Goal: Check status: Check status

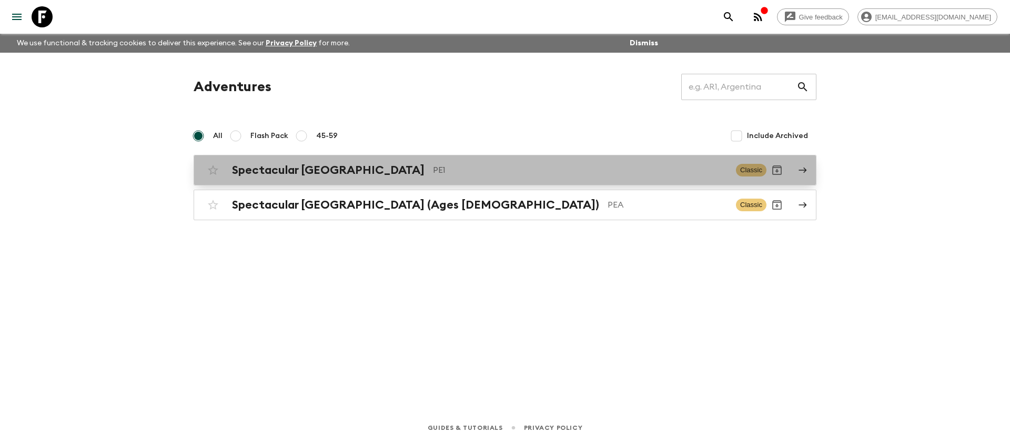
click at [433, 169] on p "PE1" at bounding box center [580, 170] width 295 height 13
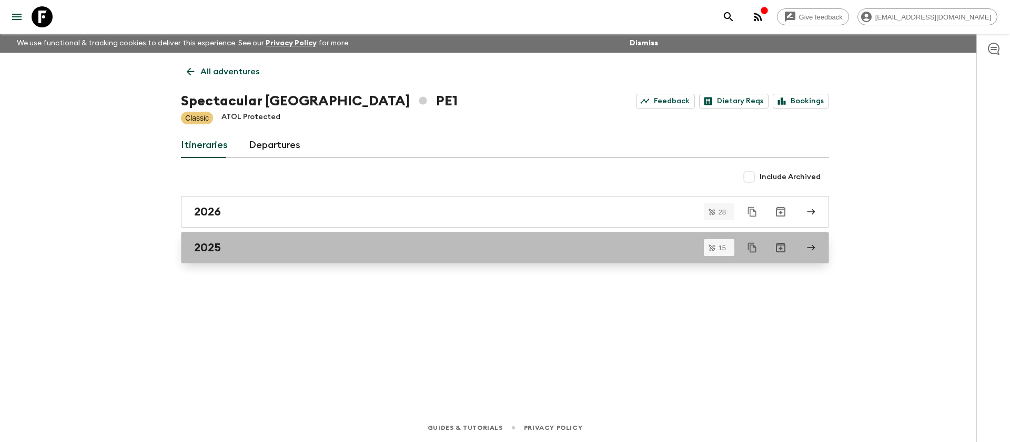
click at [244, 244] on div "2025" at bounding box center [495, 247] width 602 height 14
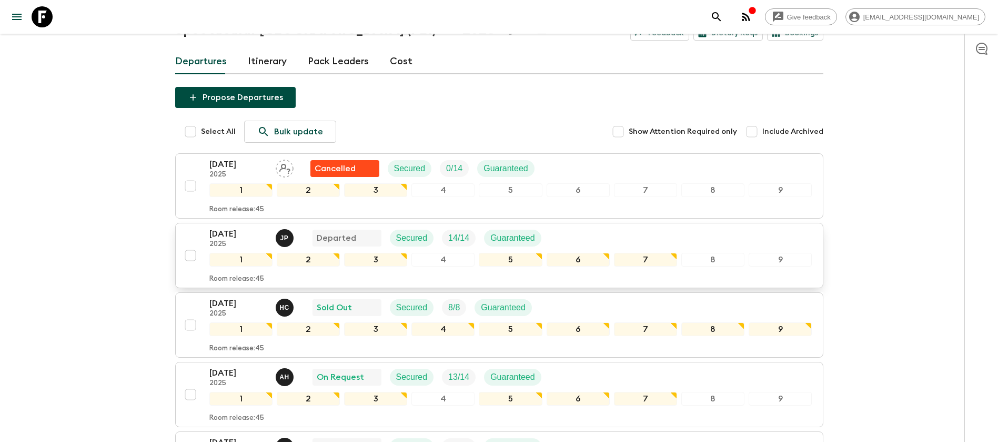
scroll to position [158, 0]
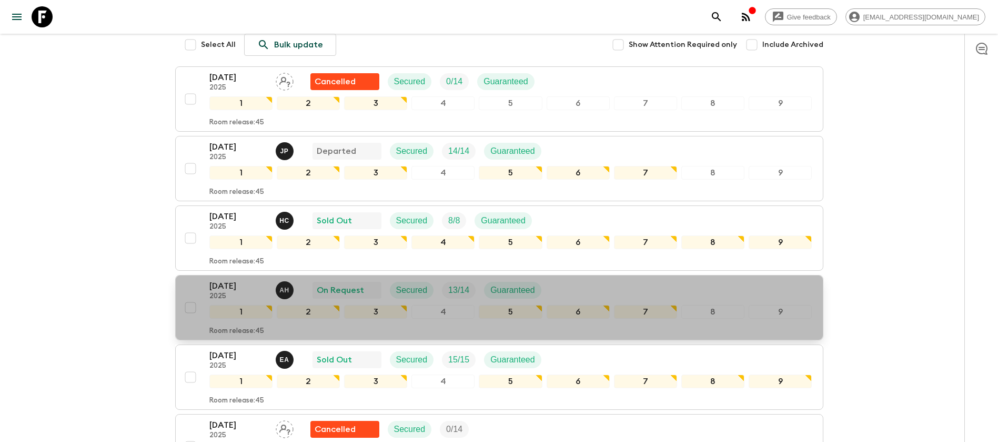
click at [561, 287] on div "[DATE] 2025 A H On Request Secured 13 / 14 Guaranteed" at bounding box center [510, 289] width 603 height 21
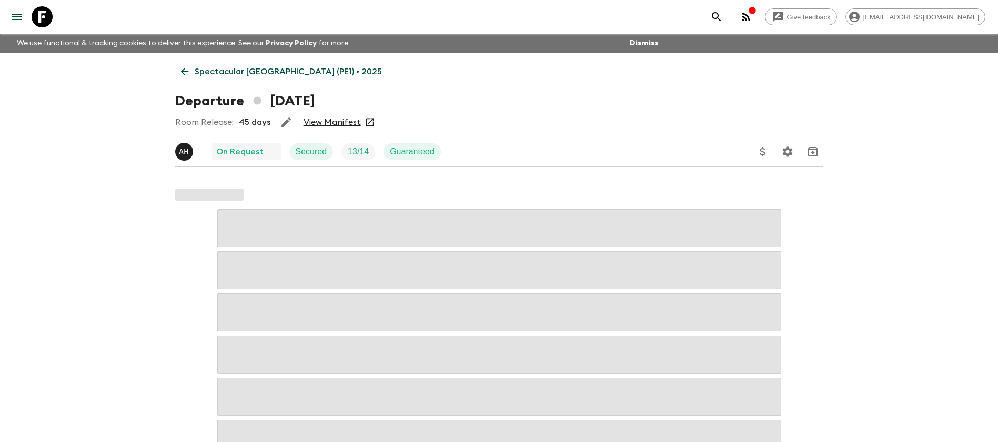
click at [346, 121] on link "View Manifest" at bounding box center [332, 122] width 57 height 11
